Goal: Check status

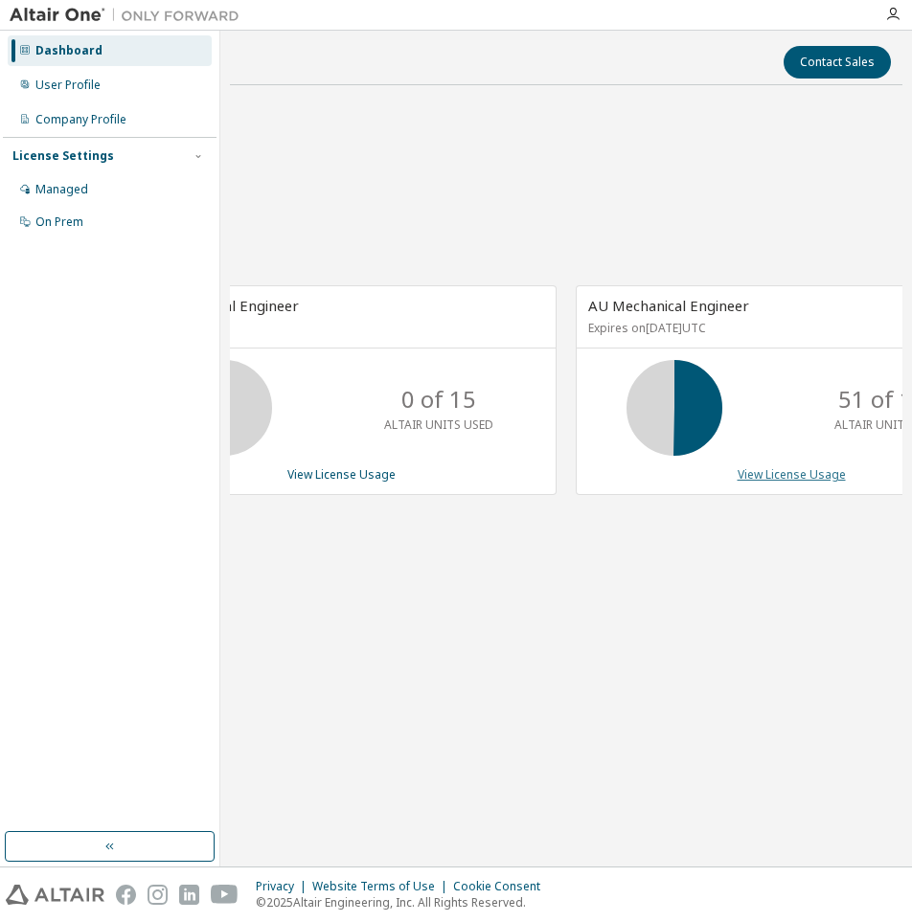
click at [758, 470] on link "View License Usage" at bounding box center [791, 474] width 108 height 16
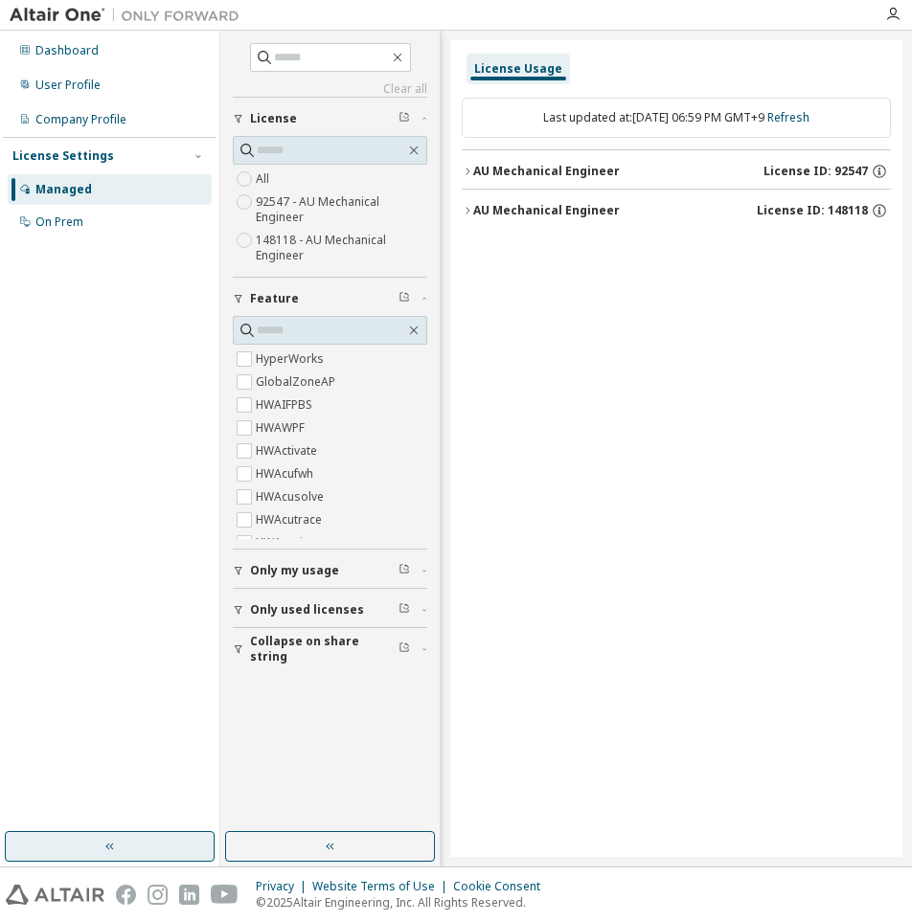
click at [105, 849] on icon "button" at bounding box center [109, 846] width 15 height 15
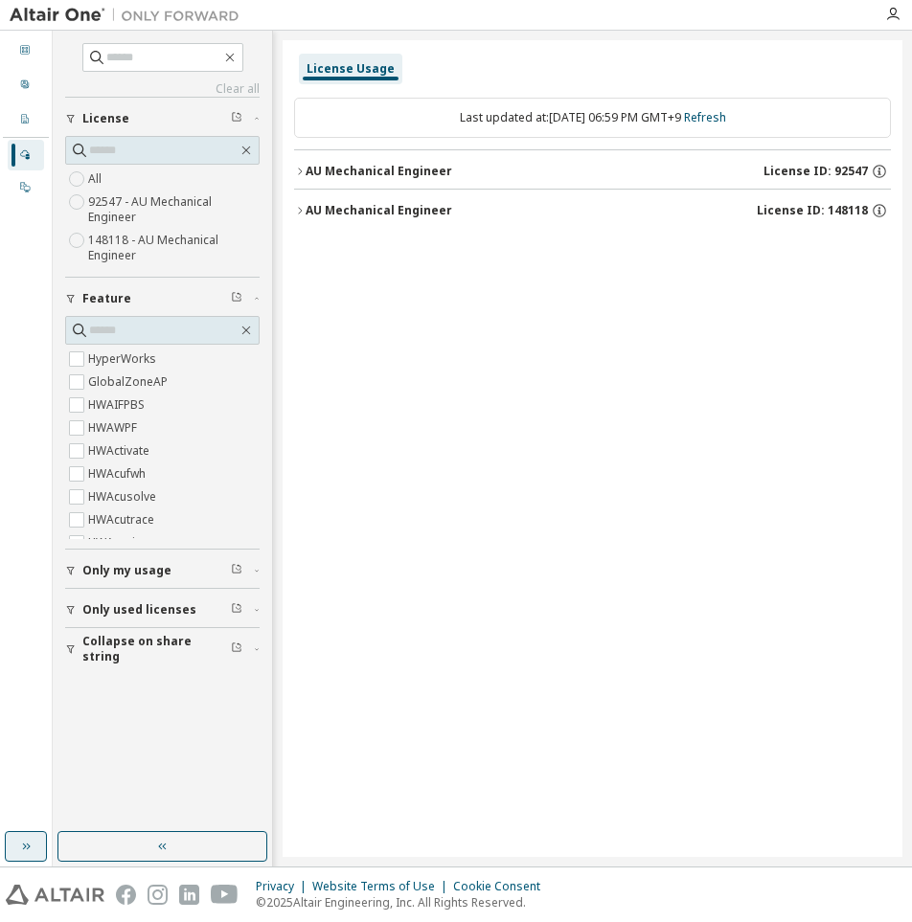
click at [74, 652] on icon "button" at bounding box center [70, 649] width 11 height 11
click at [121, 605] on span "Only used licenses" at bounding box center [139, 609] width 114 height 15
click at [313, 213] on div "AU Mechanical Engineer" at bounding box center [378, 210] width 147 height 15
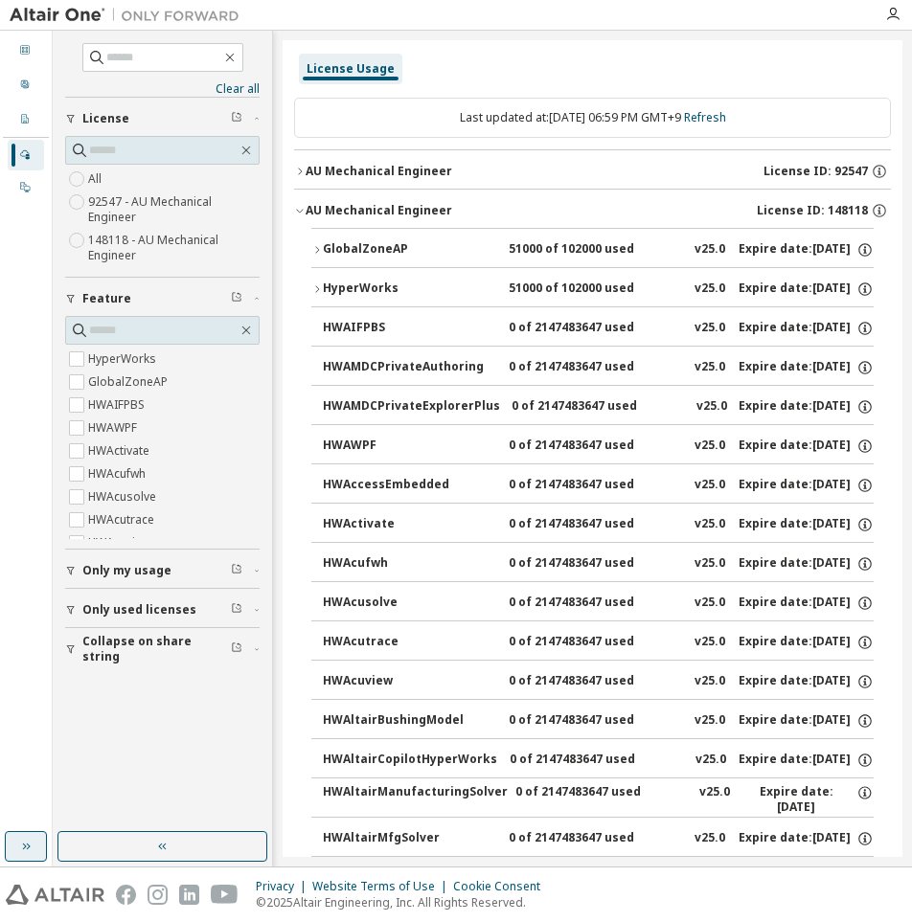
click at [375, 249] on div "GlobalZoneAP" at bounding box center [409, 249] width 172 height 17
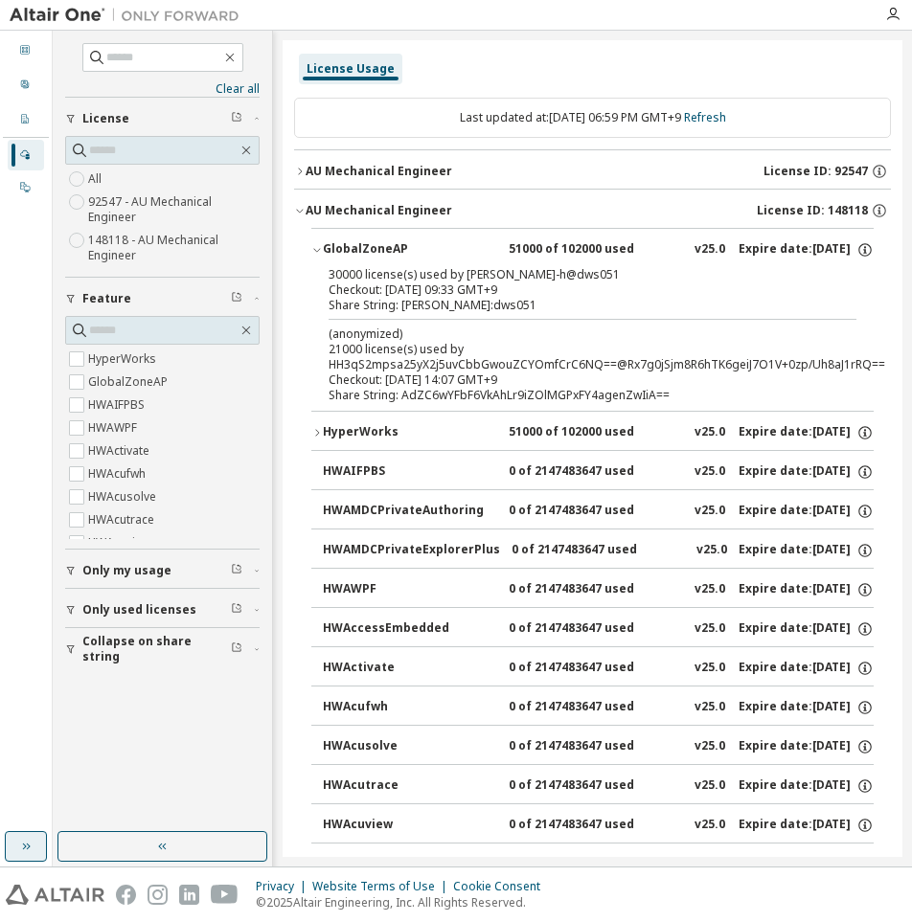
click at [376, 246] on div "GlobalZoneAP" at bounding box center [409, 249] width 172 height 17
